Goal: Check status: Check status

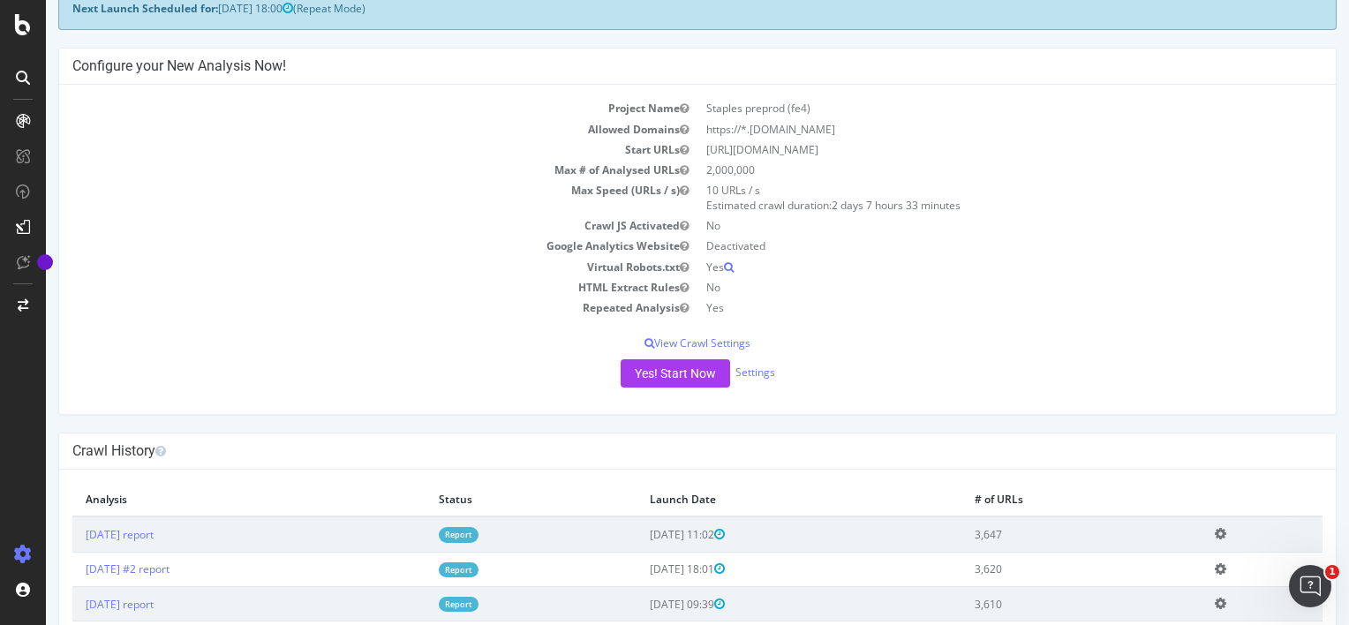
scroll to position [205, 0]
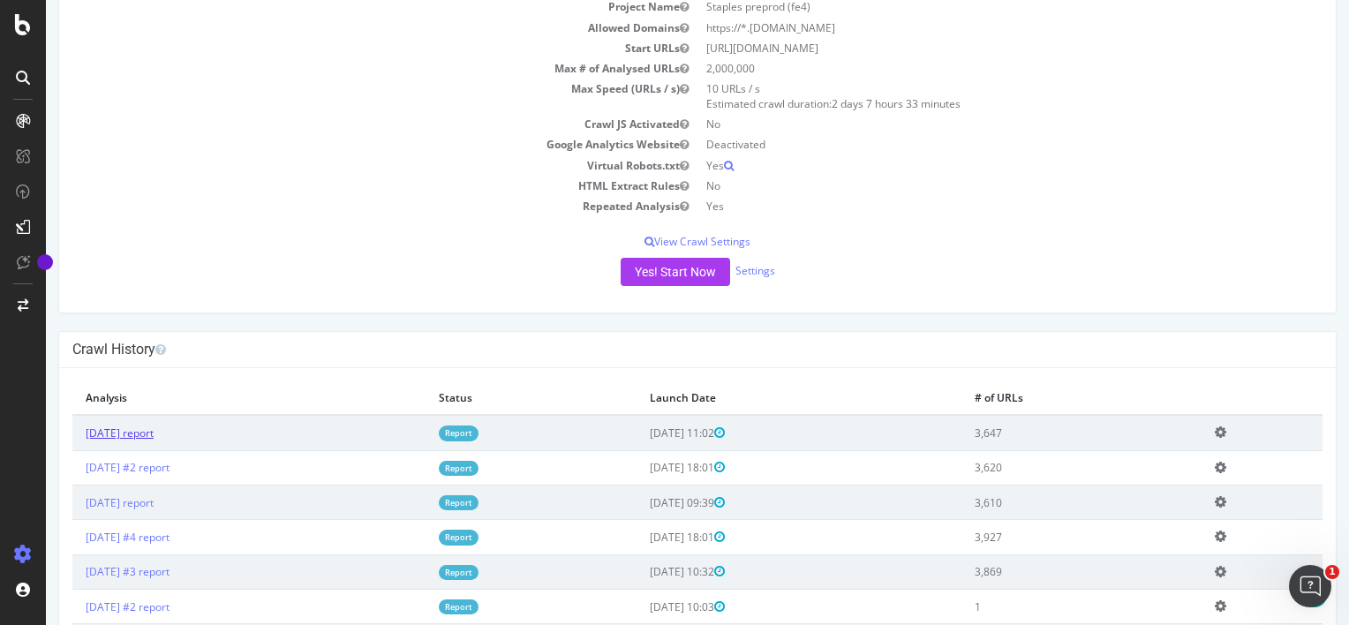
click at [154, 435] on link "[DATE] report" at bounding box center [120, 433] width 68 height 15
